Goal: Task Accomplishment & Management: Manage account settings

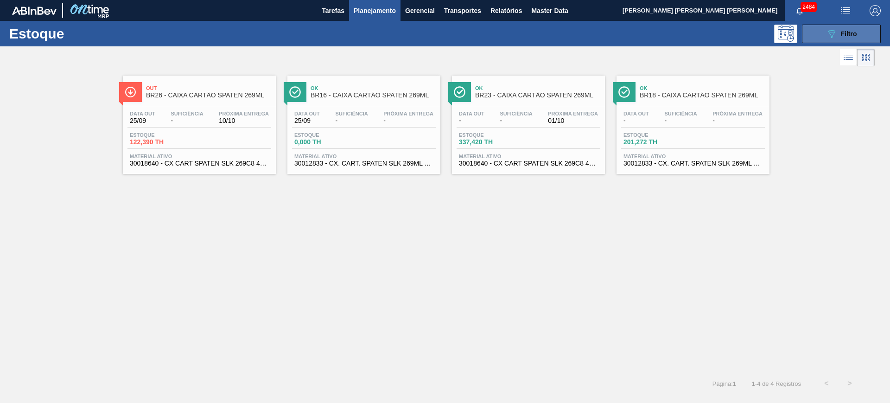
click at [712, 33] on button "089F7B8B-B2A5-4AFE-B5C0-19BA573D28AC Filtro" at bounding box center [841, 34] width 79 height 19
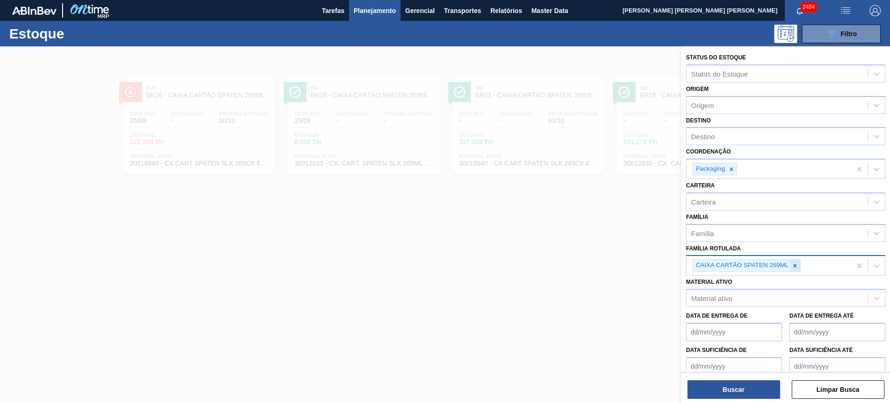
click at [712, 268] on icon at bounding box center [795, 265] width 6 height 6
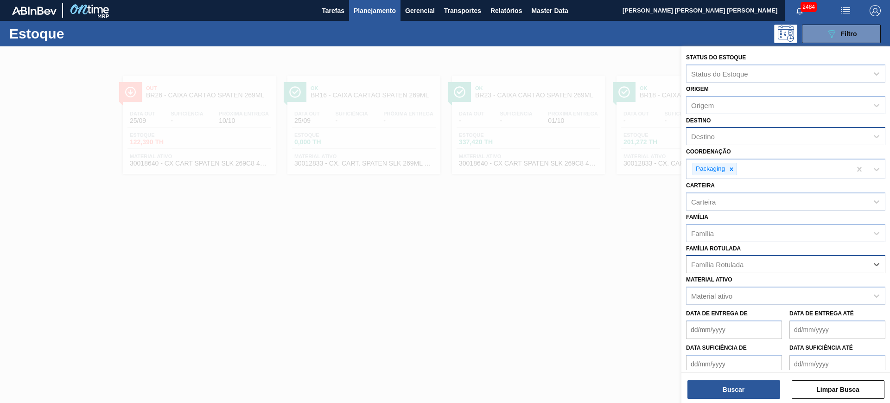
click at [712, 141] on div "Destino" at bounding box center [777, 136] width 181 height 13
type input "juat"
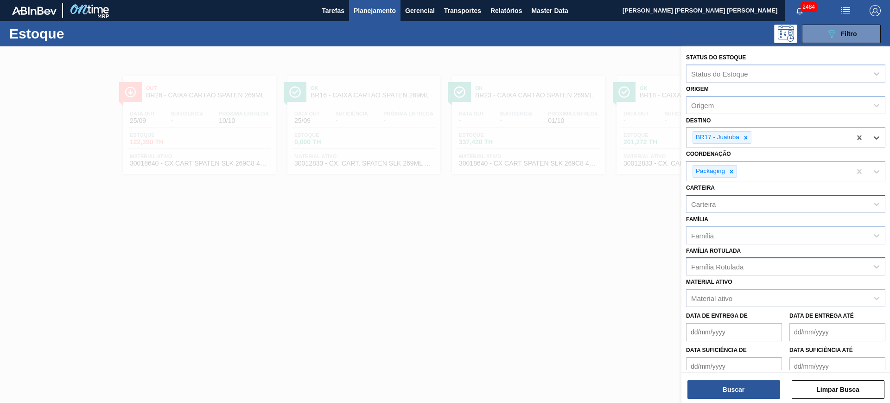
click at [703, 196] on div "Carteira" at bounding box center [785, 204] width 199 height 18
type input "s"
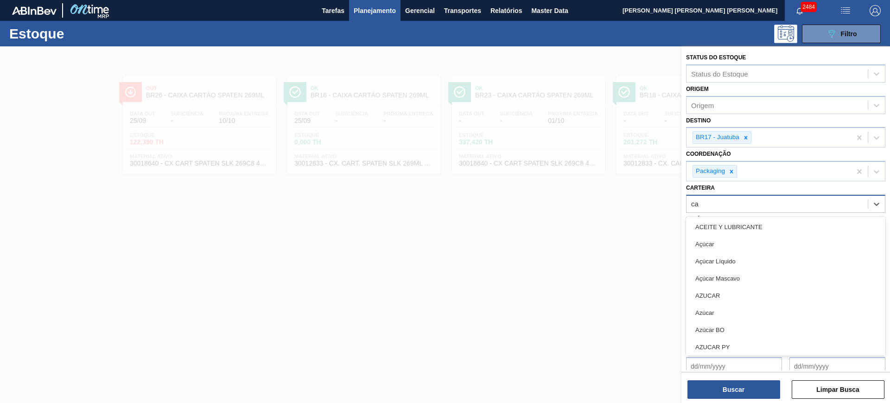
type input "c"
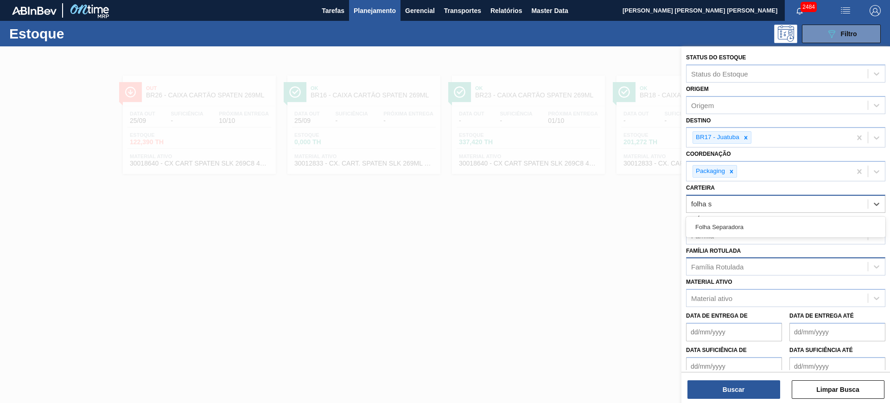
type input "folha se"
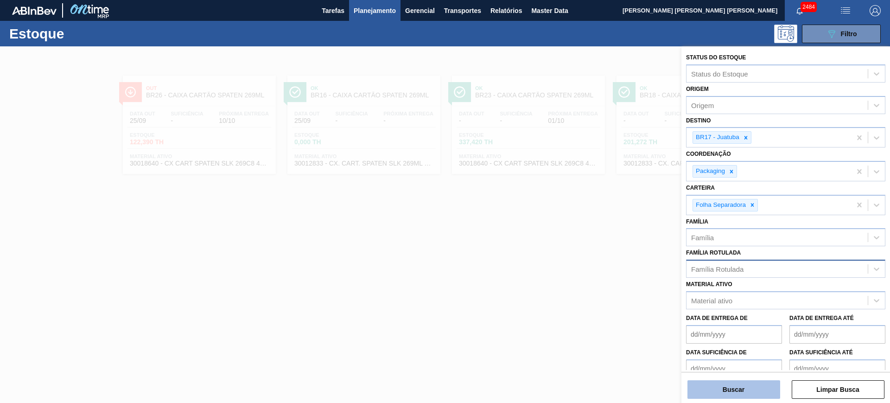
click at [712, 322] on button "Buscar" at bounding box center [734, 389] width 93 height 19
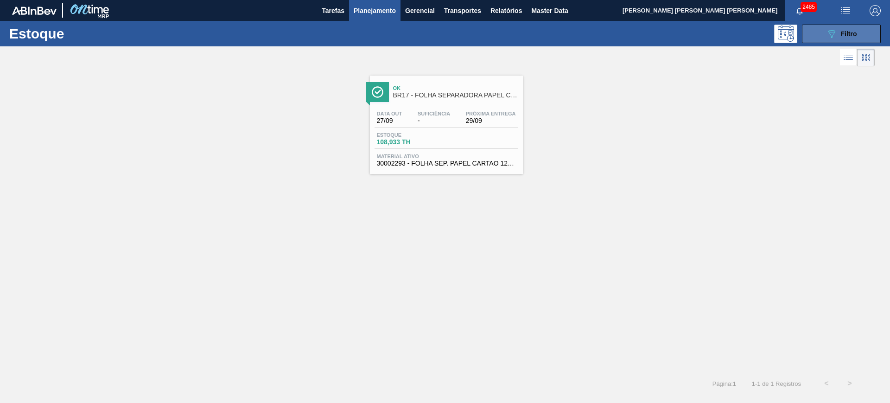
click at [712, 30] on span "Filtro" at bounding box center [849, 33] width 16 height 7
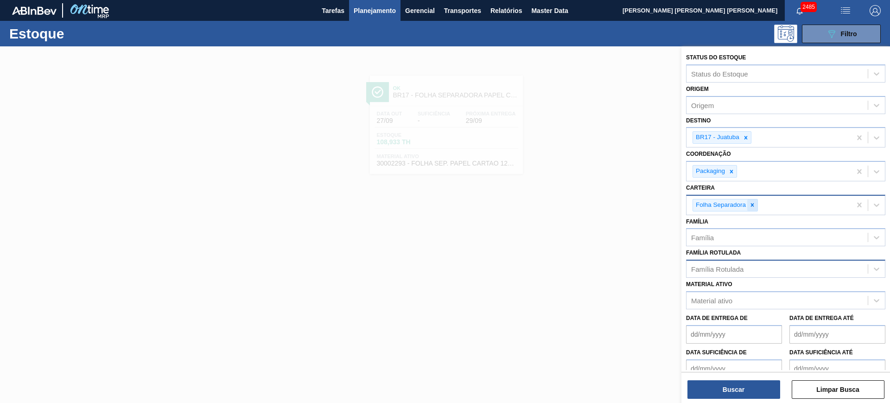
click at [712, 205] on icon at bounding box center [752, 205] width 6 height 6
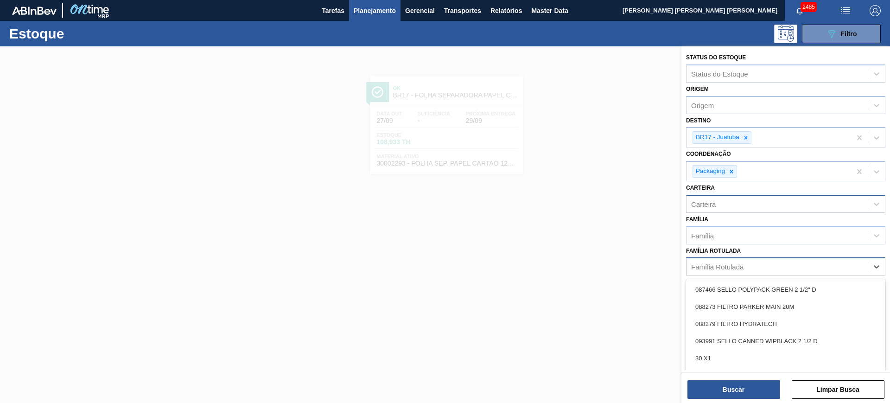
click at [712, 264] on div "Família Rotulada" at bounding box center [717, 267] width 52 height 8
type Rotulada "s"
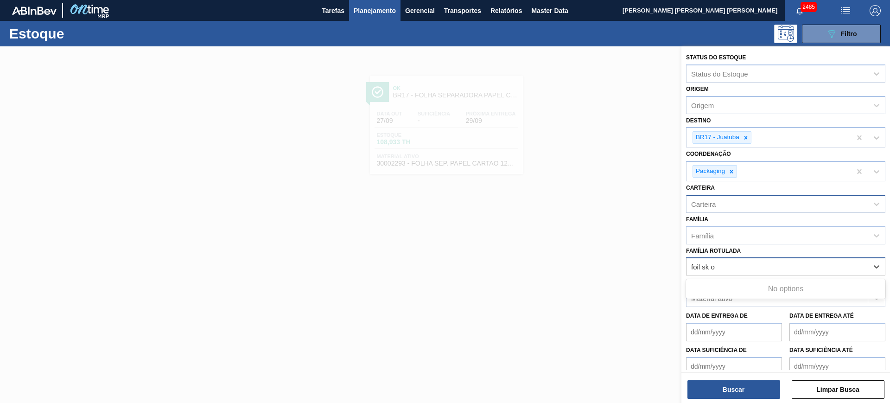
type Rotulada "foil sk"
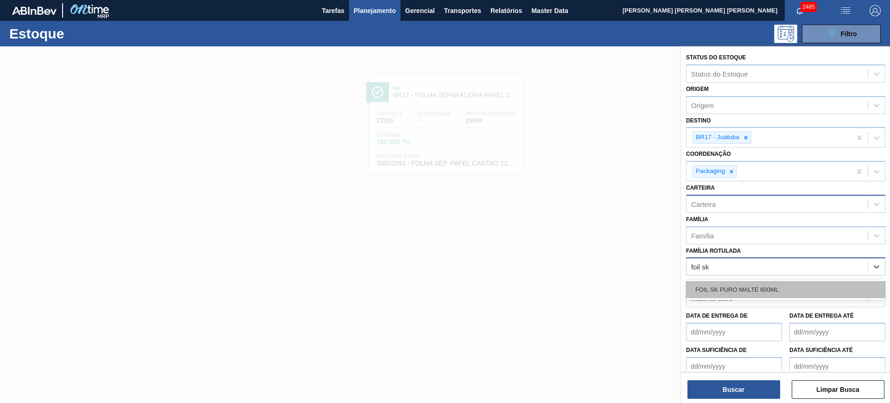
click at [712, 287] on div "FOIL SK PURO MALTE 600ML" at bounding box center [785, 289] width 199 height 17
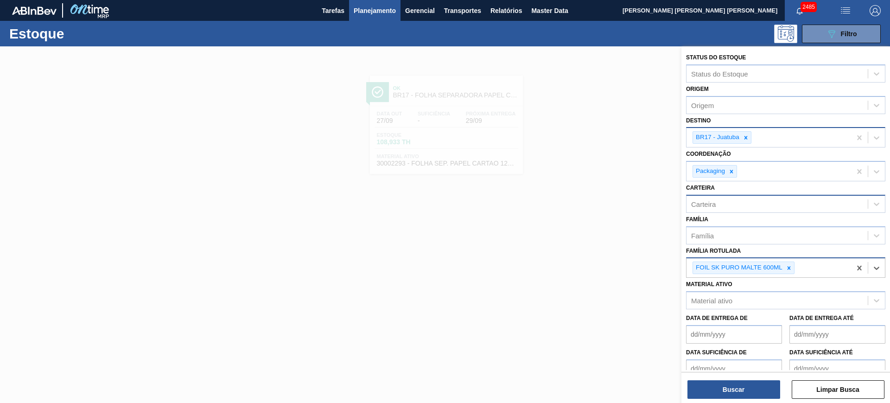
click at [712, 138] on div "BR17 - Juatuba" at bounding box center [717, 138] width 48 height 12
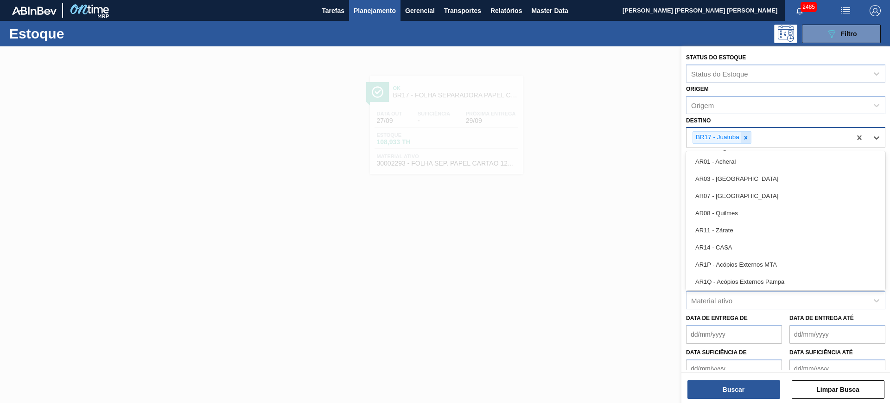
click at [712, 141] on icon at bounding box center [746, 137] width 6 height 6
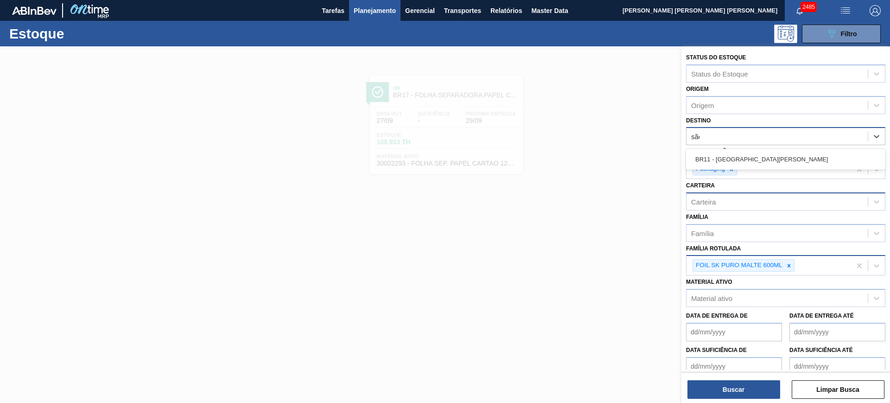
type input "são"
click at [712, 158] on div "BR11 - [GEOGRAPHIC_DATA][PERSON_NAME]" at bounding box center [785, 159] width 199 height 17
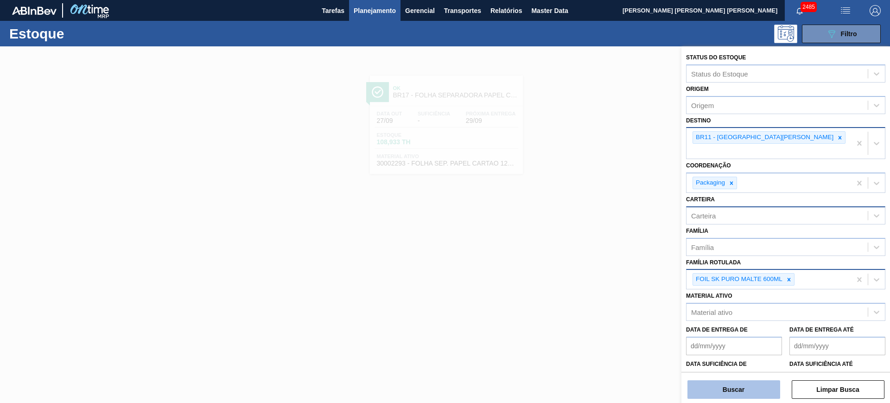
click at [712, 322] on button "Buscar" at bounding box center [734, 389] width 93 height 19
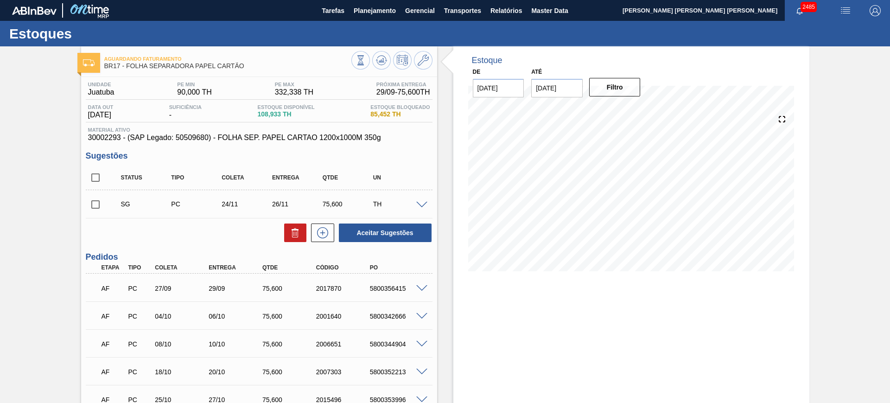
drag, startPoint x: 548, startPoint y: 87, endPoint x: 556, endPoint y: 89, distance: 7.6
click at [549, 87] on input "09/10/2025" at bounding box center [556, 88] width 51 height 19
click at [639, 109] on div "outubro 2025" at bounding box center [587, 110] width 111 height 8
click at [632, 110] on button "Next Month" at bounding box center [635, 110] width 6 height 6
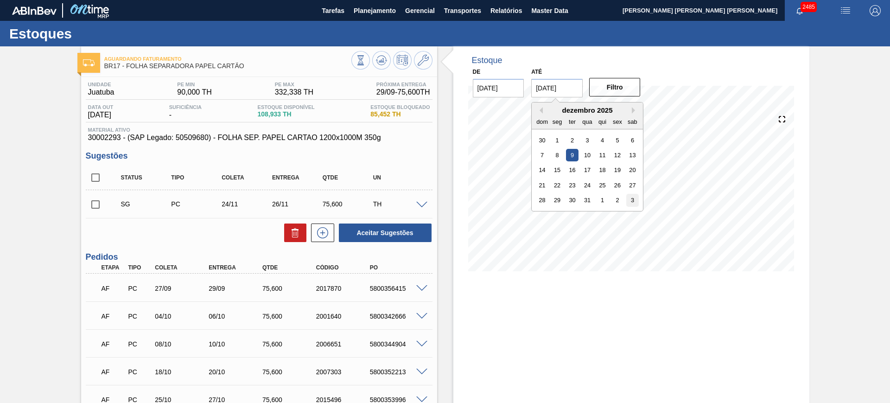
click at [635, 203] on div "3" at bounding box center [632, 200] width 13 height 13
type input "03/01/2026"
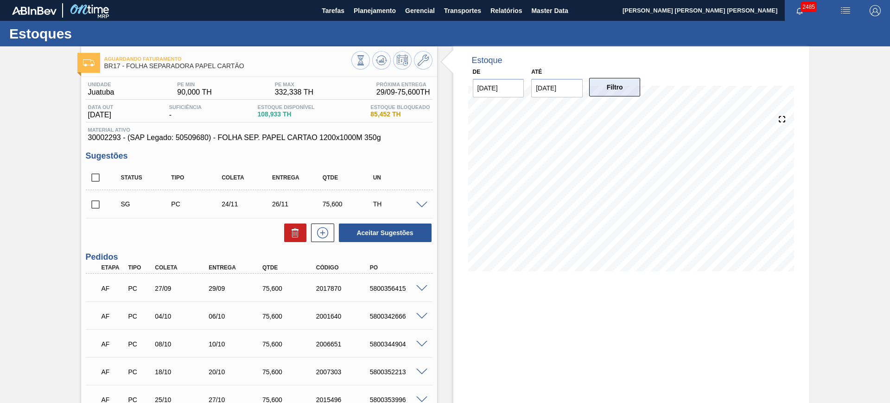
click at [619, 88] on button "Filtro" at bounding box center [614, 87] width 51 height 19
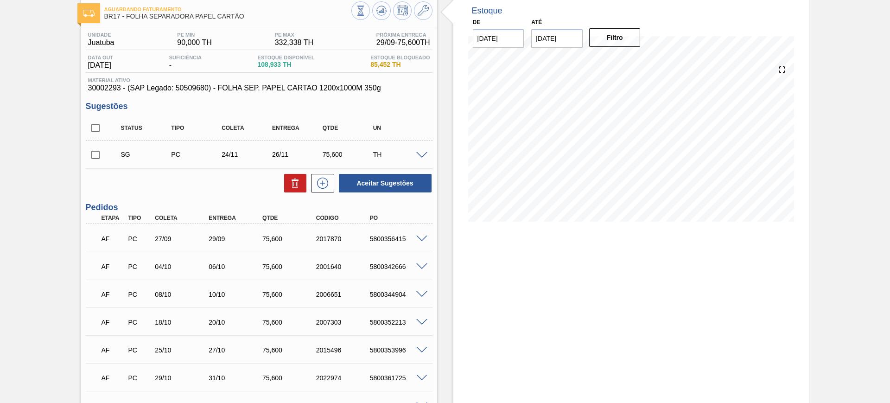
scroll to position [116, 0]
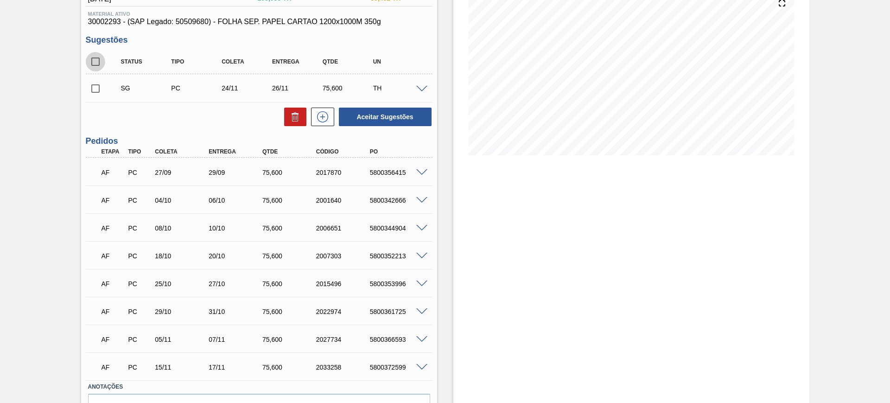
click at [96, 65] on input "checkbox" at bounding box center [95, 61] width 19 height 19
checkbox input "true"
click at [374, 118] on button "Aceitar Sugestões" at bounding box center [385, 117] width 93 height 19
checkbox input "false"
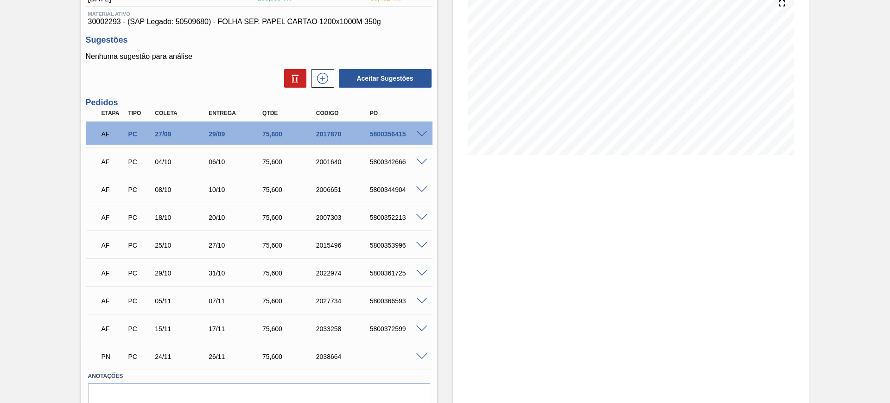
click at [421, 132] on span at bounding box center [421, 134] width 11 height 7
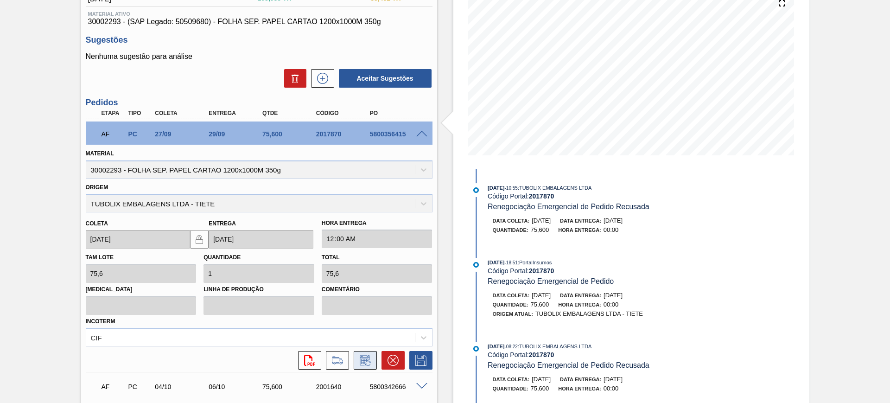
click at [363, 364] on icon at bounding box center [365, 360] width 15 height 11
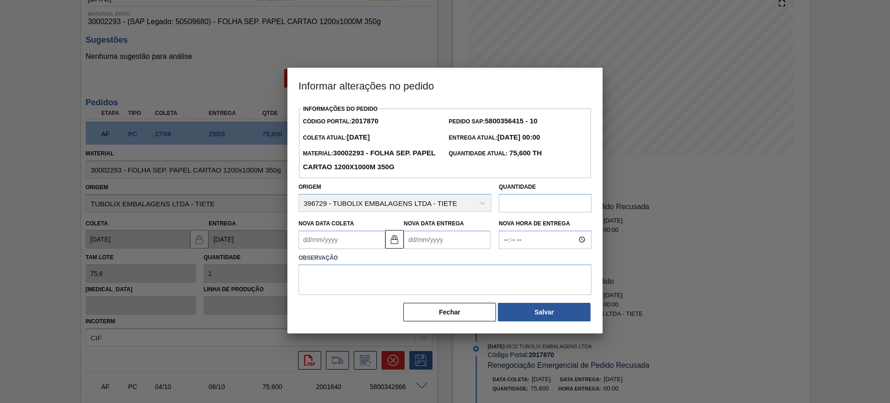
click at [428, 242] on Entrega2017870 "Nova Data Entrega" at bounding box center [447, 239] width 87 height 19
click at [749, 207] on div at bounding box center [445, 201] width 890 height 403
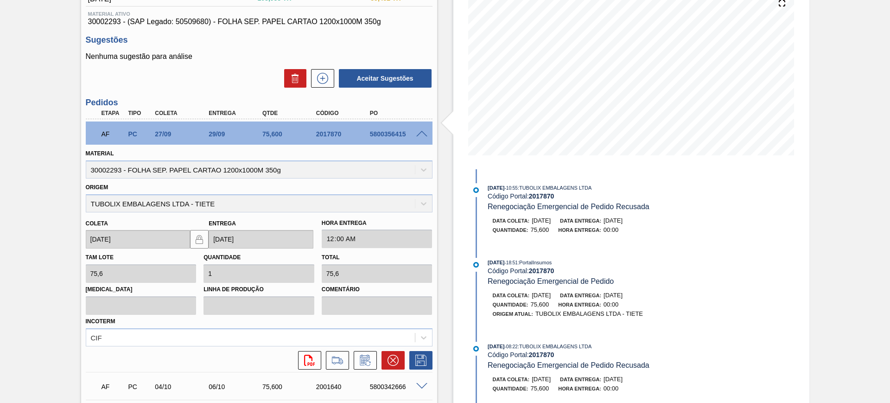
scroll to position [0, 0]
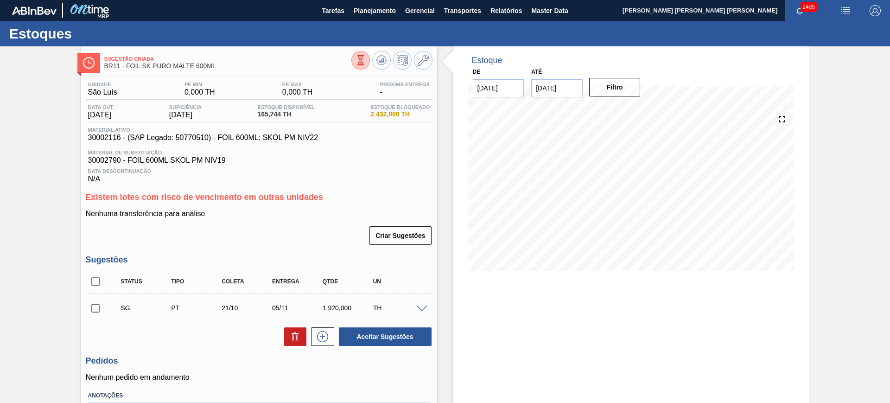
click at [92, 281] on input "checkbox" at bounding box center [95, 281] width 19 height 19
checkbox input "true"
click at [295, 345] on button at bounding box center [295, 336] width 22 height 19
checkbox input "false"
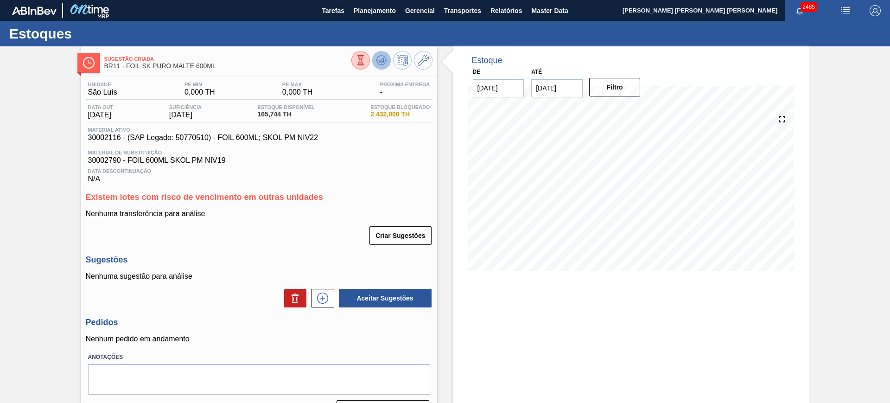
click at [383, 64] on icon at bounding box center [381, 60] width 11 height 11
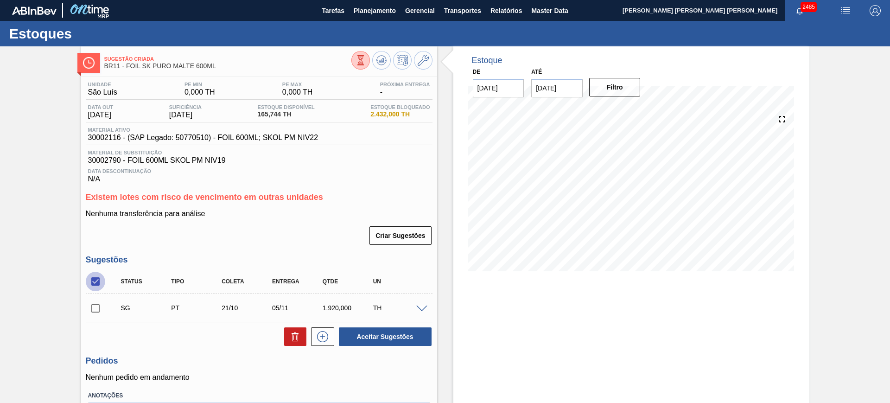
click at [98, 282] on input "checkbox" at bounding box center [95, 281] width 19 height 19
checkbox input "true"
click at [294, 342] on button at bounding box center [295, 336] width 22 height 19
